Goal: Information Seeking & Learning: Find specific fact

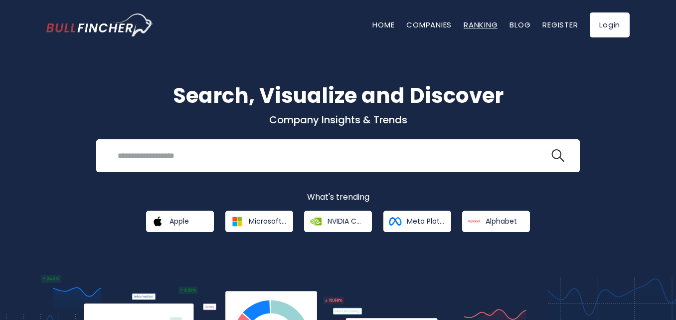
click at [486, 26] on link "Ranking" at bounding box center [481, 24] width 34 height 10
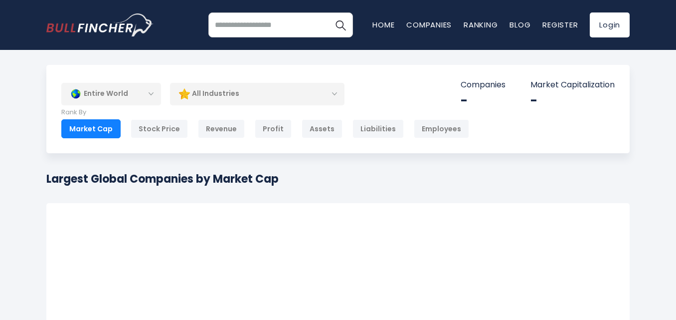
click at [153, 97] on div "Entire World" at bounding box center [111, 93] width 100 height 23
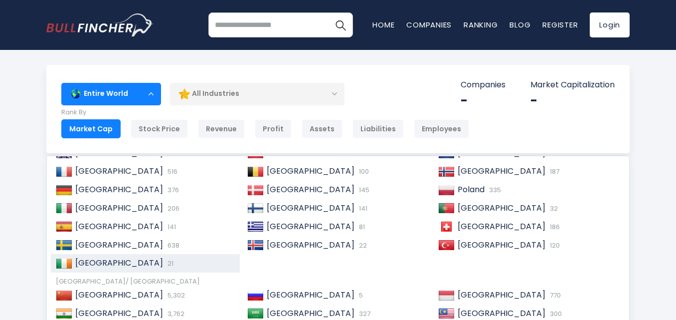
scroll to position [100, 0]
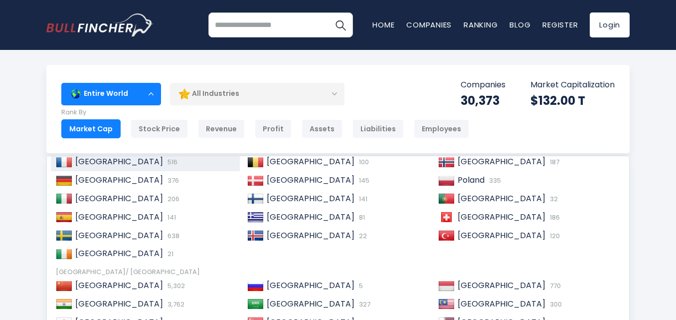
click at [96, 162] on span "[GEOGRAPHIC_DATA]" at bounding box center [119, 161] width 88 height 11
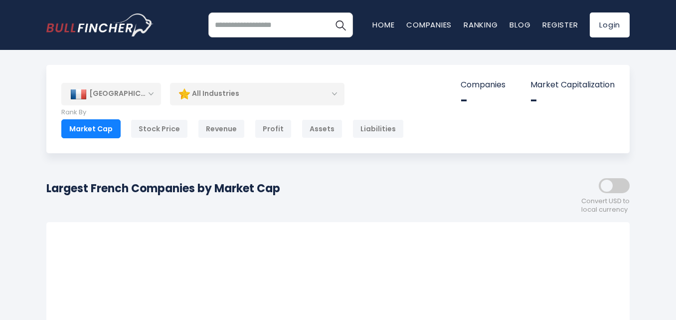
click at [336, 93] on div "All Industries" at bounding box center [257, 93] width 175 height 23
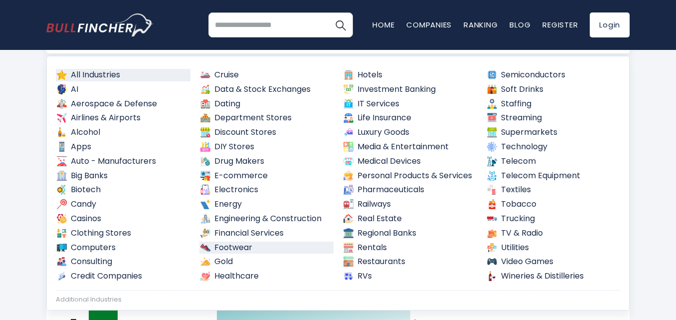
click at [245, 247] on link "Footwear" at bounding box center [267, 247] width 135 height 12
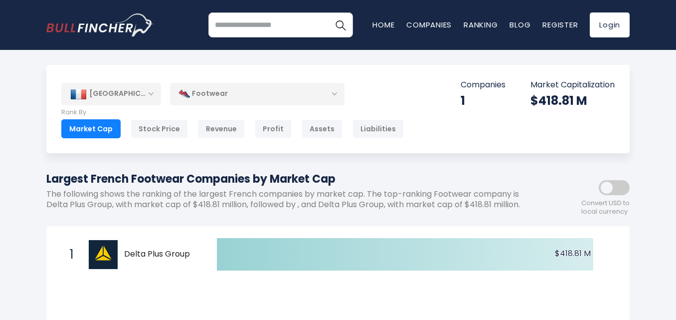
click at [331, 103] on div "Footwear" at bounding box center [257, 93] width 175 height 23
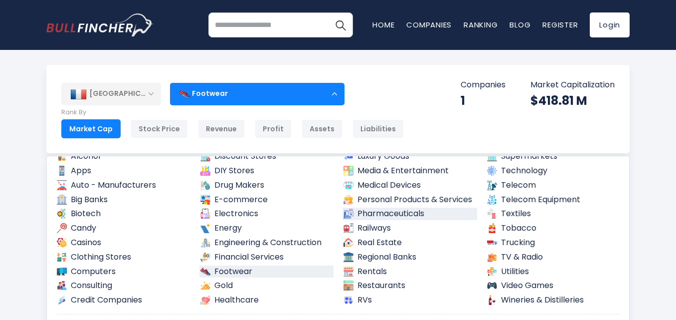
scroll to position [100, 0]
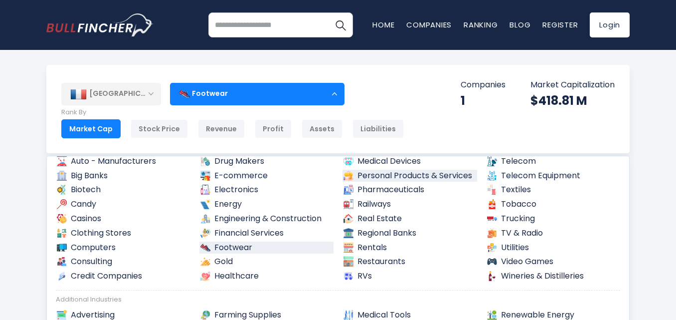
click at [399, 175] on link "Personal Products & Services" at bounding box center [410, 176] width 135 height 12
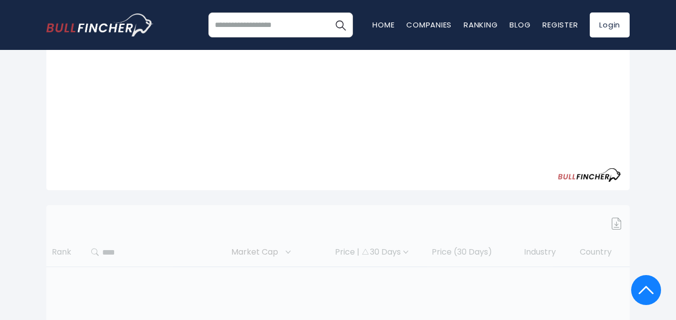
scroll to position [64, 0]
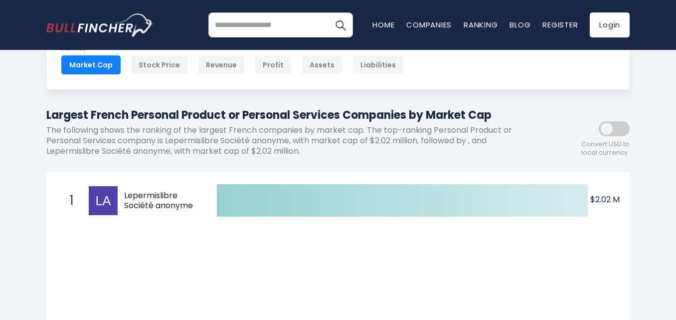
drag, startPoint x: 194, startPoint y: 208, endPoint x: 124, endPoint y: 196, distance: 71.3
click at [124, 196] on div "1 Lepermislibre Société anonyme ALLPL.PA" at bounding box center [132, 201] width 135 height 32
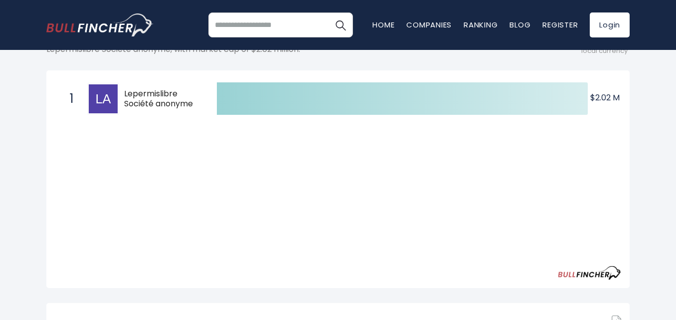
scroll to position [313, 0]
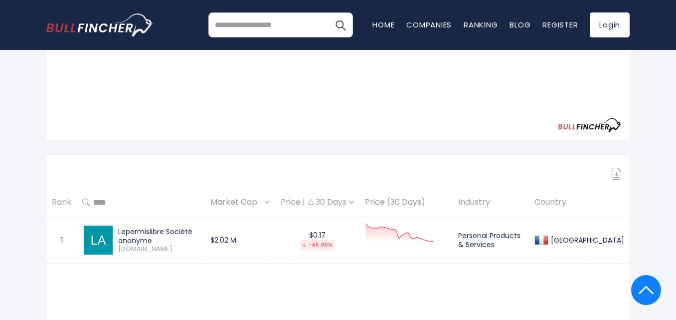
drag, startPoint x: 158, startPoint y: 239, endPoint x: 131, endPoint y: 229, distance: 29.4
click at [107, 230] on div "Lepermislibre Société anonyme ALLPL.PA" at bounding box center [140, 240] width 117 height 32
copy div "Lepermislibre Société anonyme"
